Goal: Task Accomplishment & Management: Use online tool/utility

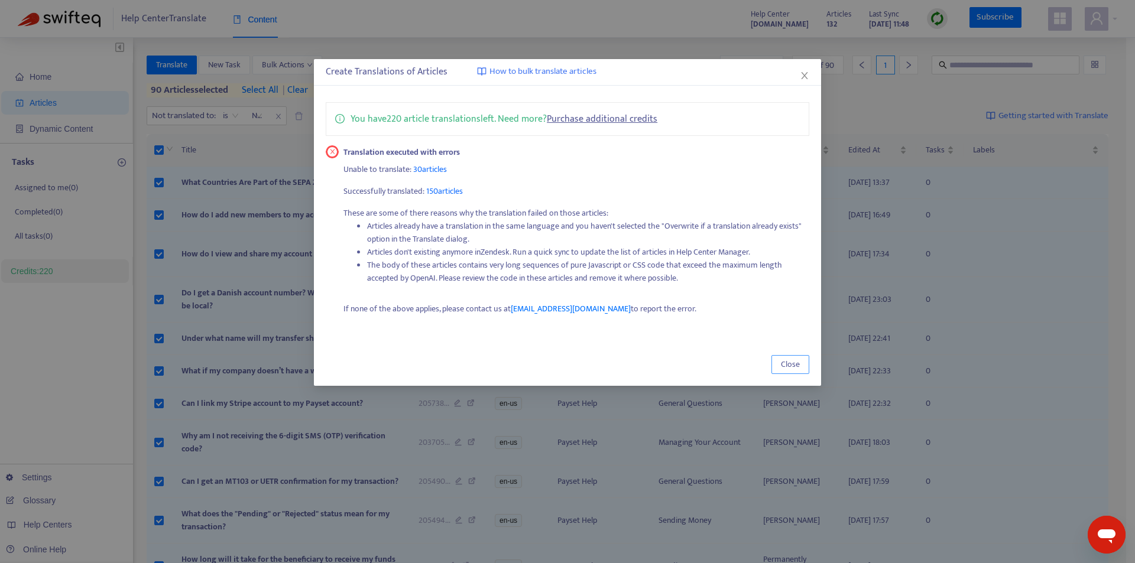
click at [792, 357] on button "Close" at bounding box center [790, 364] width 38 height 19
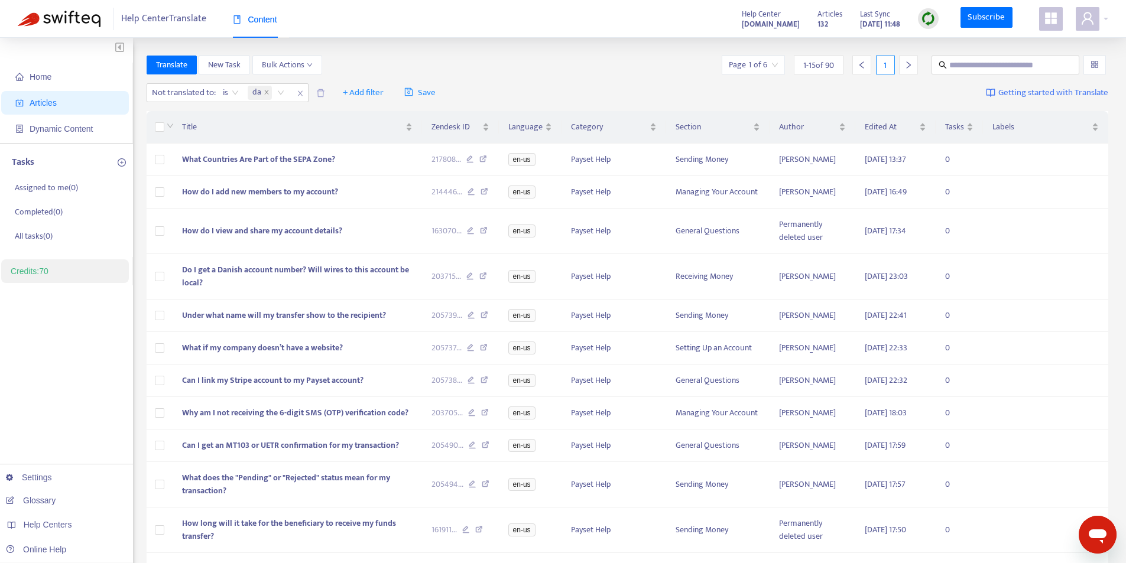
click at [769, 67] on input "search" at bounding box center [753, 65] width 49 height 18
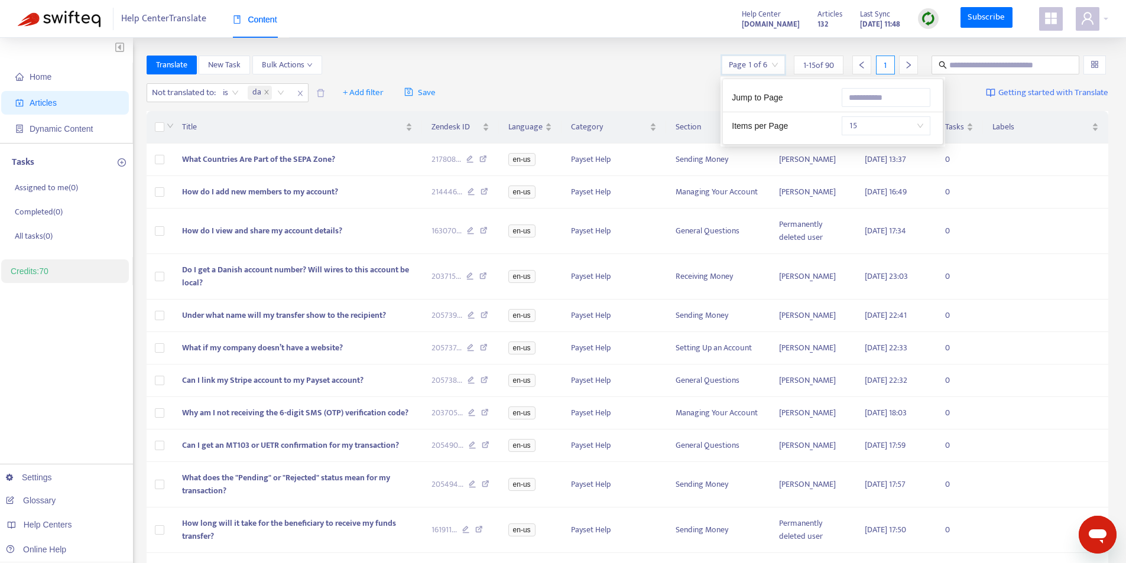
click at [769, 67] on input "search" at bounding box center [753, 65] width 49 height 18
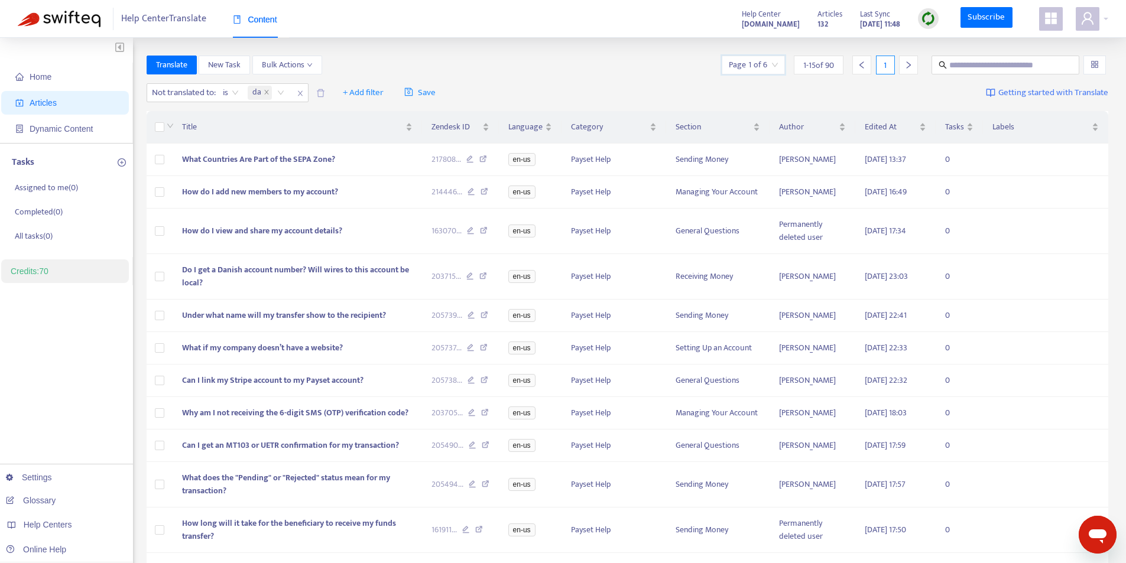
click at [765, 61] on input "search" at bounding box center [753, 65] width 49 height 18
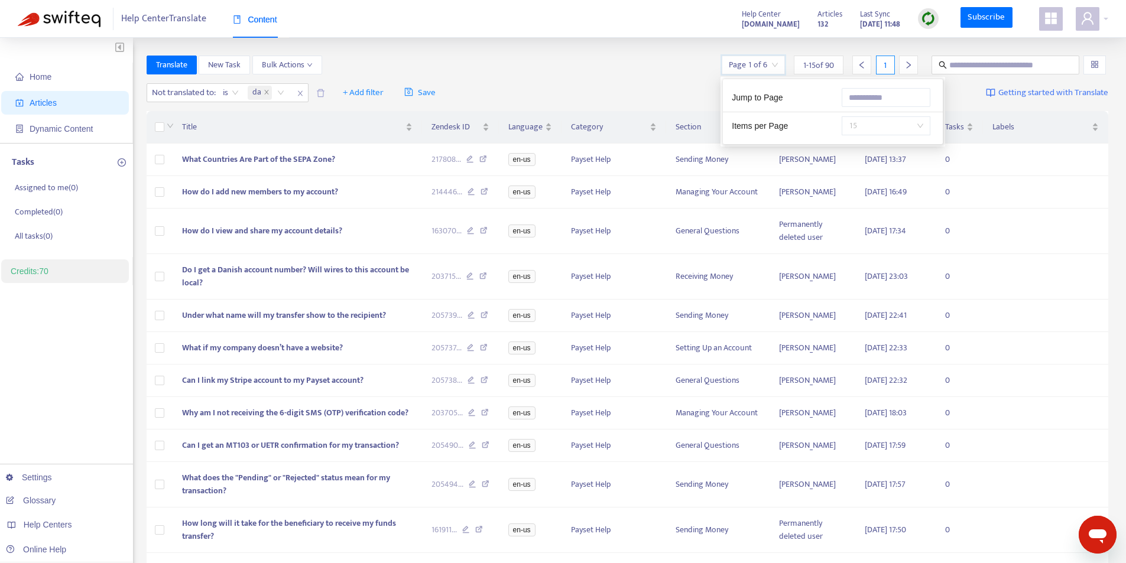
click at [854, 132] on span "15" at bounding box center [886, 126] width 74 height 18
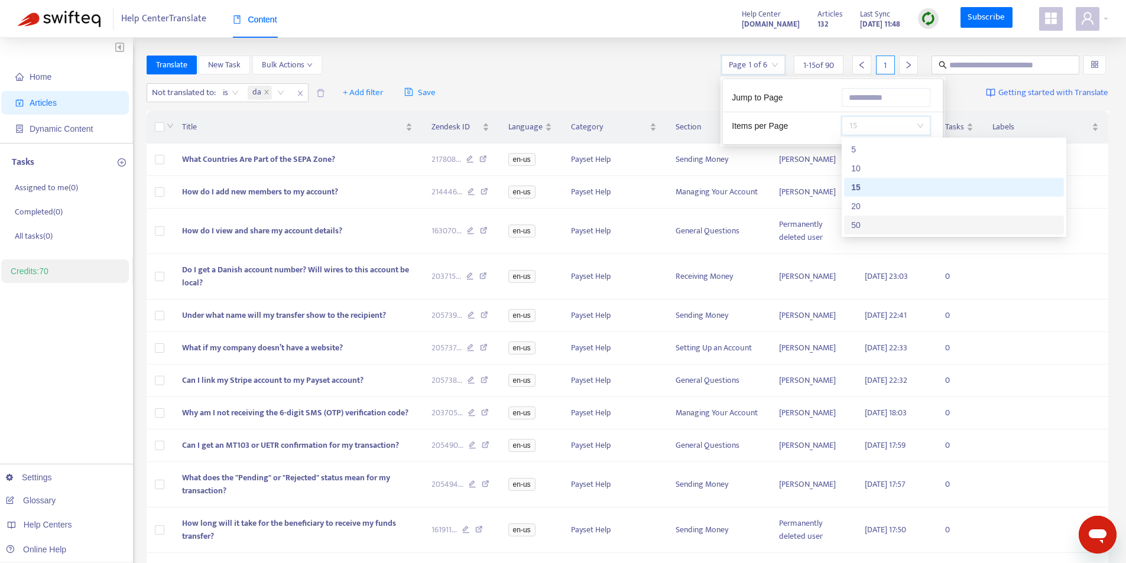
click at [862, 224] on div "50" at bounding box center [954, 225] width 206 height 13
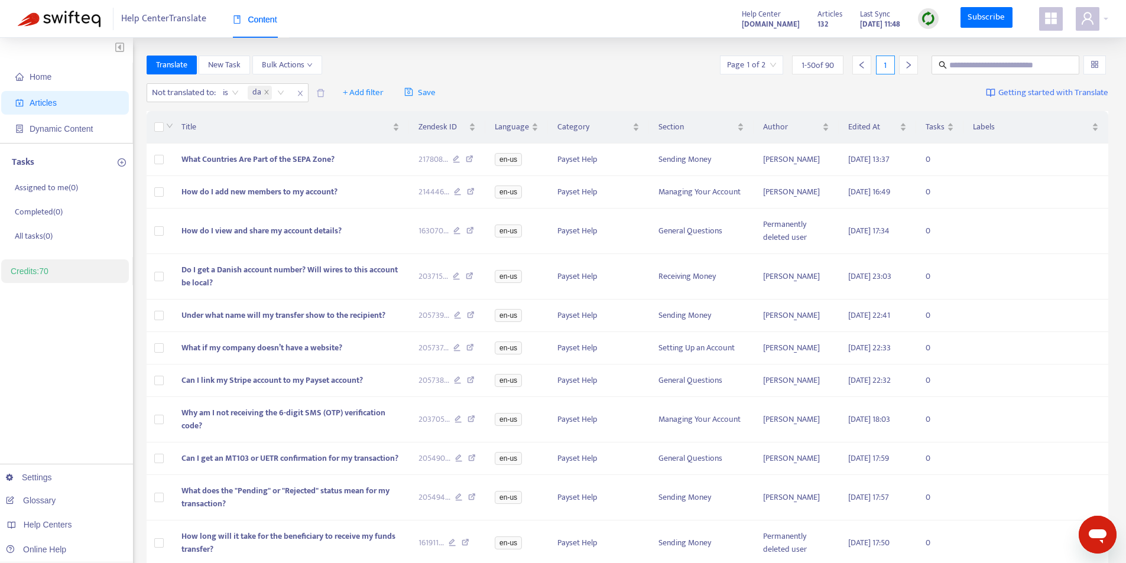
click at [637, 59] on div "Translate New Task Bulk Actions Page 1 of 2 1 - 50 of 90 1" at bounding box center [628, 65] width 962 height 19
click at [820, 66] on span "1 - 50 of 90" at bounding box center [817, 65] width 32 height 12
click at [579, 56] on div "Translate New Task Bulk Actions Page 1 of 2 1 - 50 of 90 1" at bounding box center [628, 65] width 962 height 19
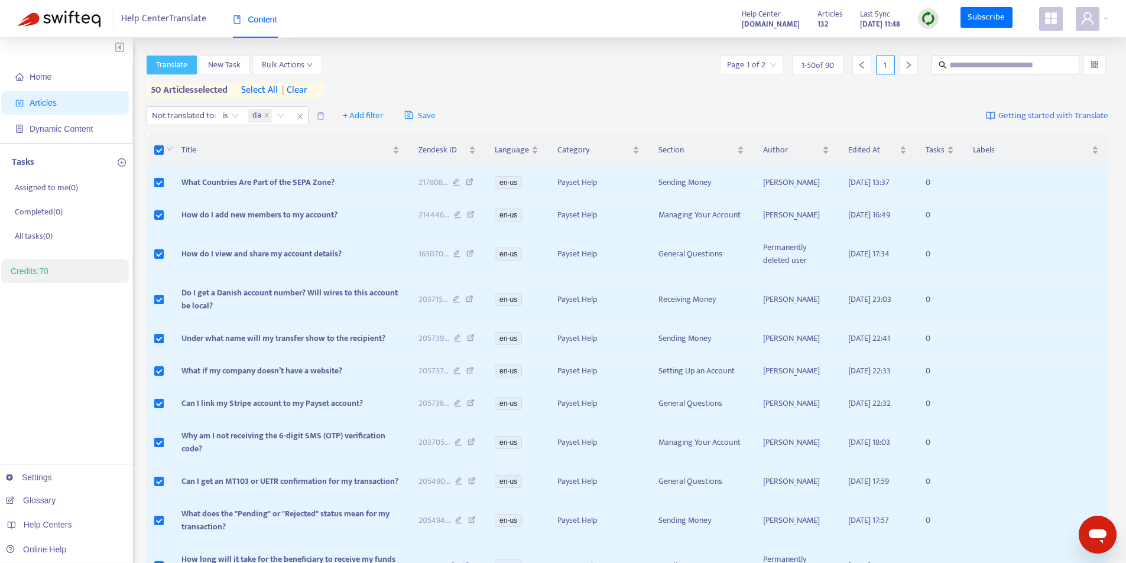
click at [171, 63] on span "Translate" at bounding box center [171, 64] width 31 height 13
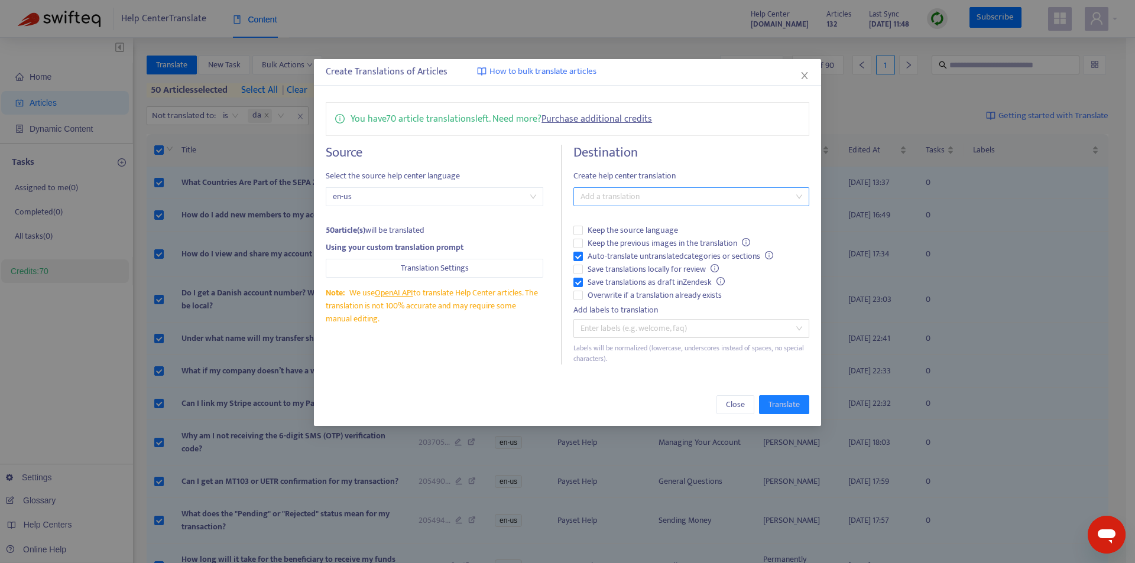
click at [629, 194] on div at bounding box center [684, 197] width 217 height 14
click at [626, 239] on div "Danish ( da )" at bounding box center [691, 239] width 216 height 13
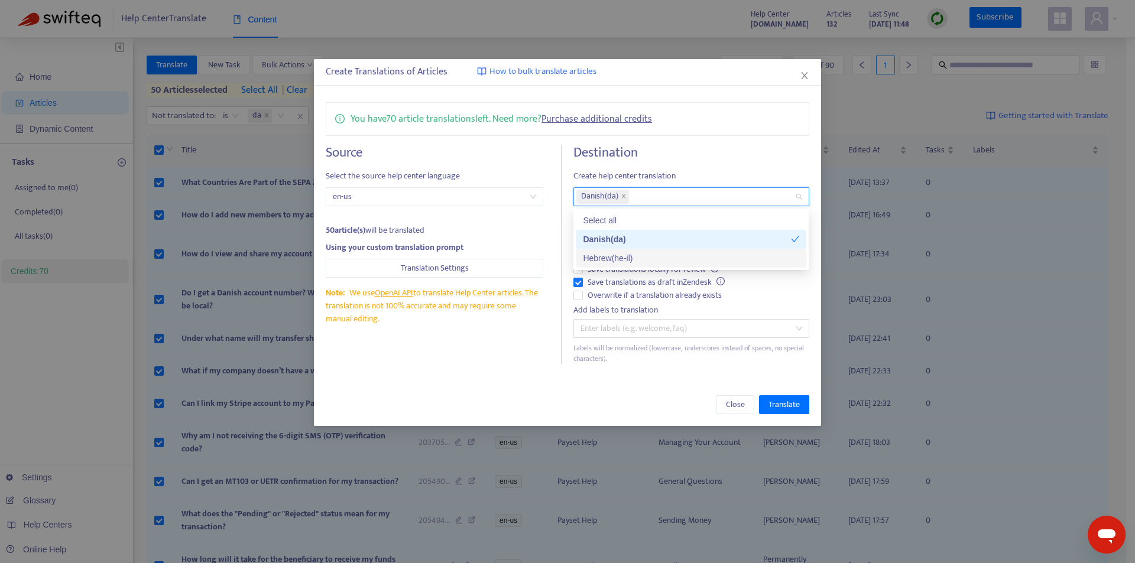
click at [622, 259] on div "Hebrew ( he-il )" at bounding box center [691, 258] width 216 height 13
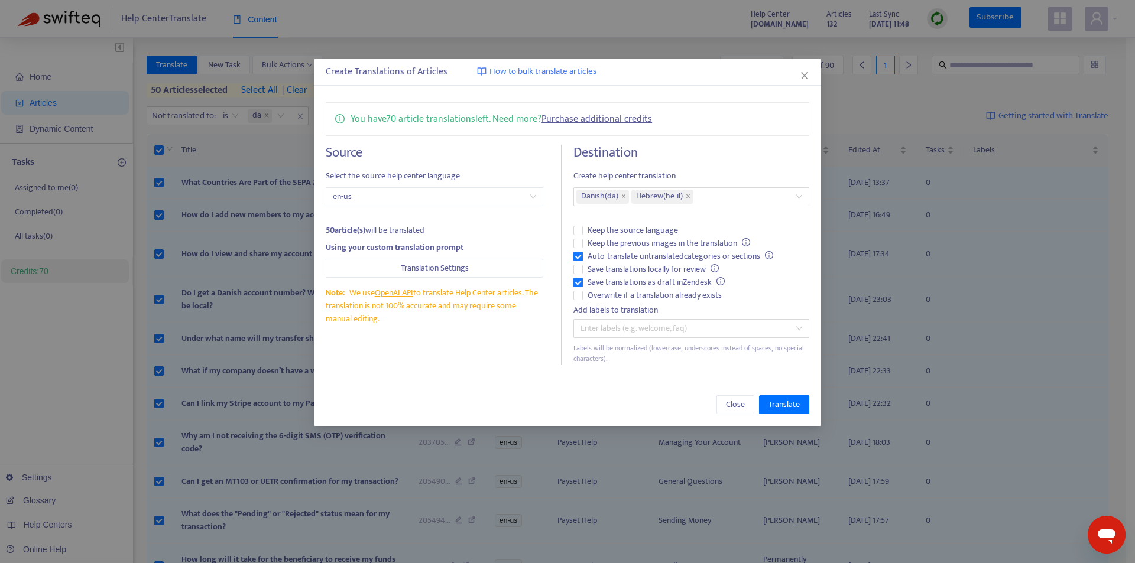
click at [564, 256] on div "Source Select the source help center language en-us 50 article(s) will be trans…" at bounding box center [567, 255] width 483 height 220
click at [784, 406] on span "Translate" at bounding box center [783, 404] width 31 height 13
